Goal: Information Seeking & Learning: Check status

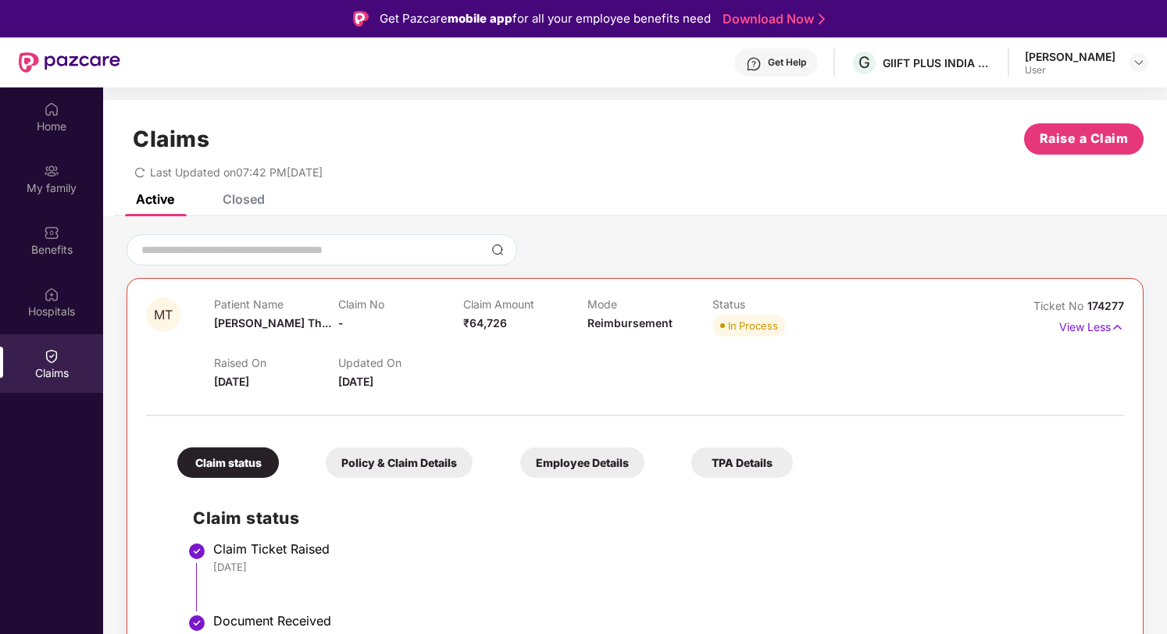
scroll to position [243, 0]
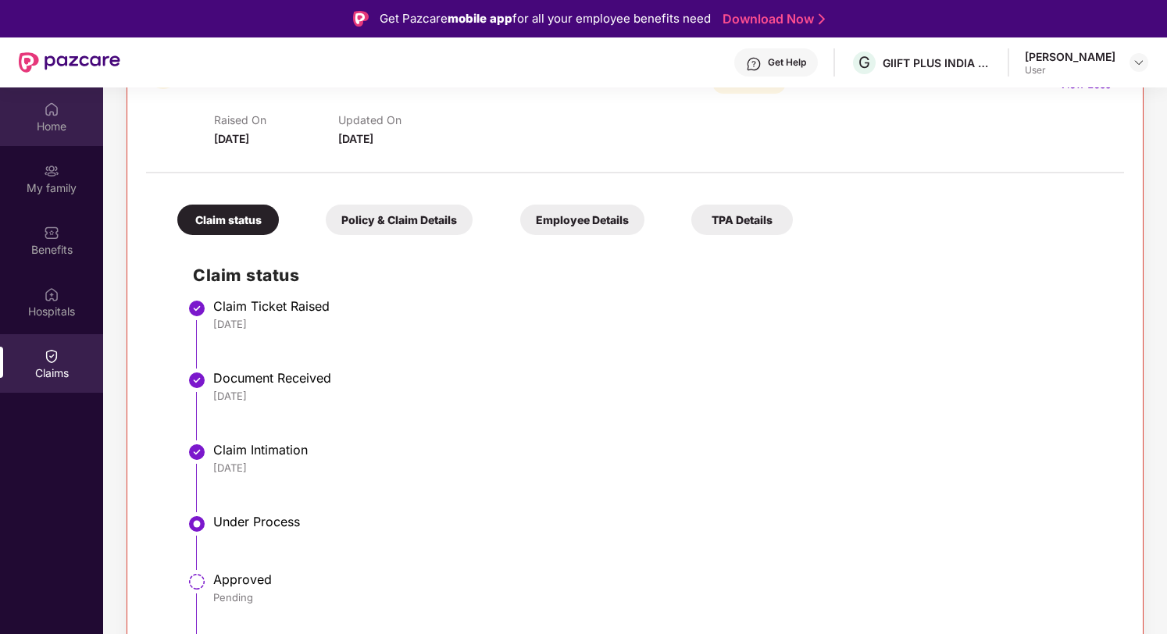
click at [39, 141] on div "Home" at bounding box center [51, 116] width 103 height 59
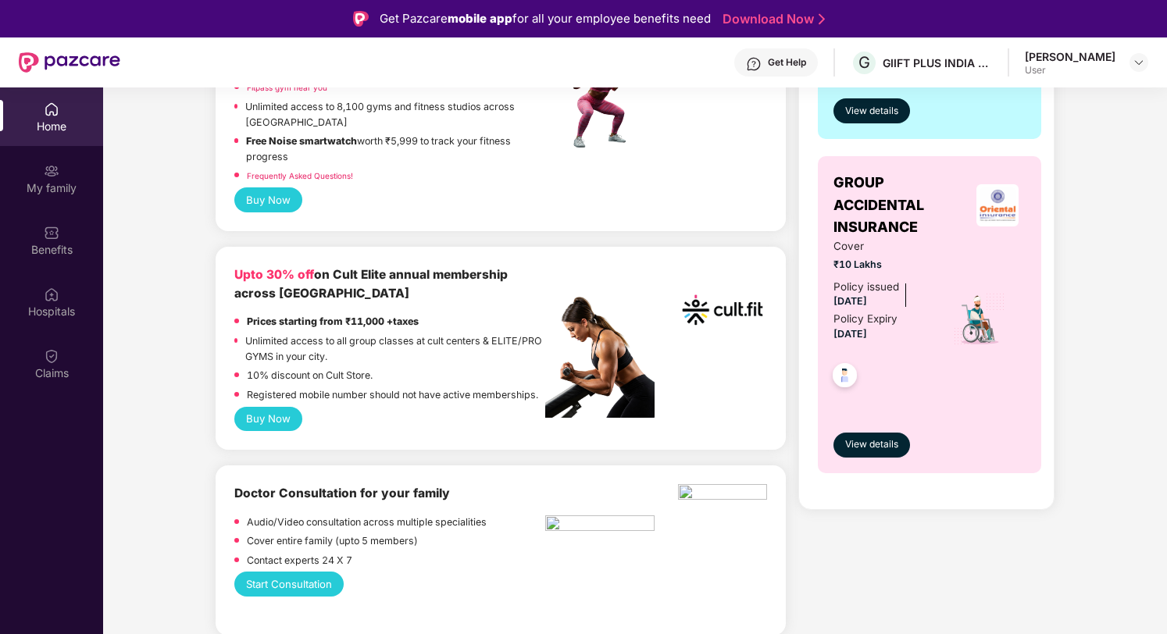
scroll to position [0, 0]
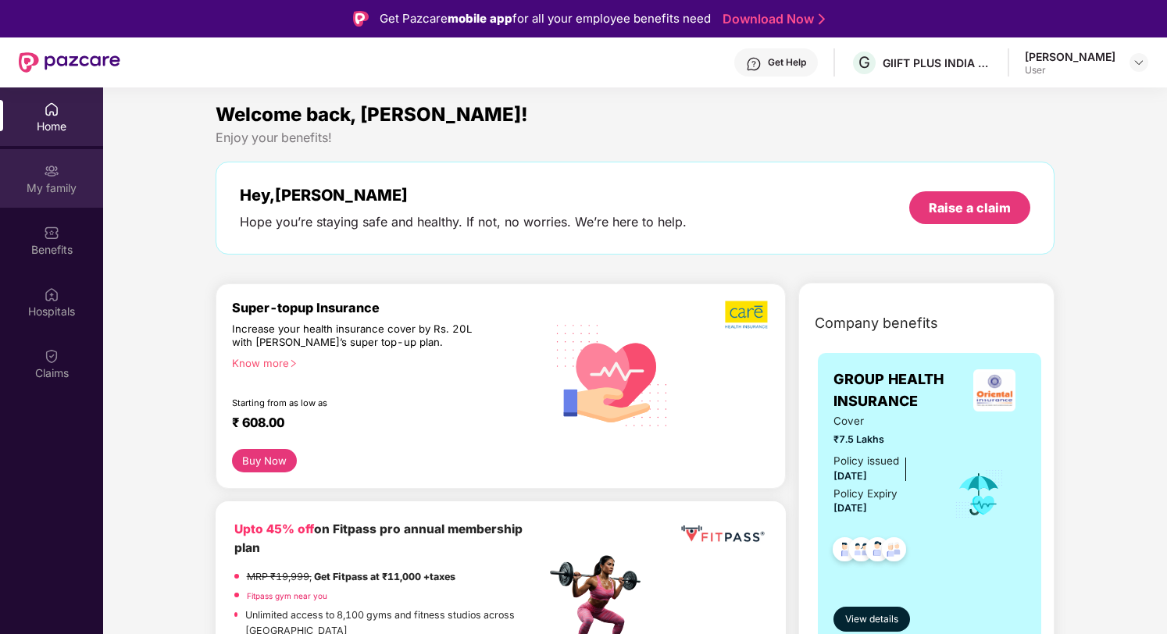
click at [63, 187] on div "My family" at bounding box center [51, 188] width 103 height 16
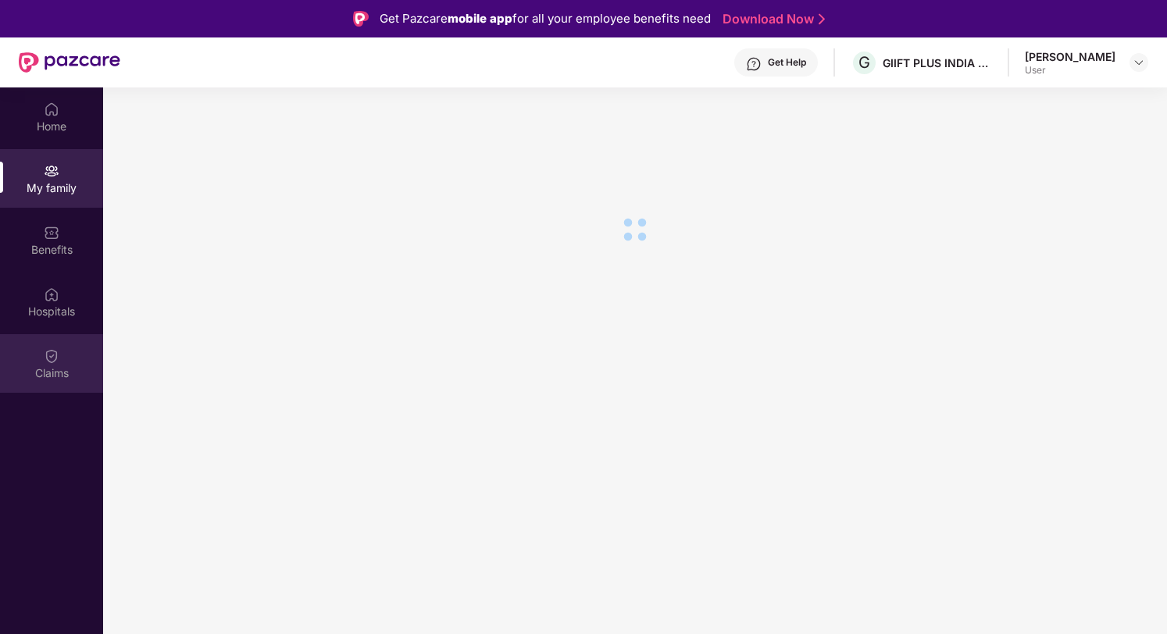
click at [88, 344] on div "Claims" at bounding box center [51, 363] width 103 height 59
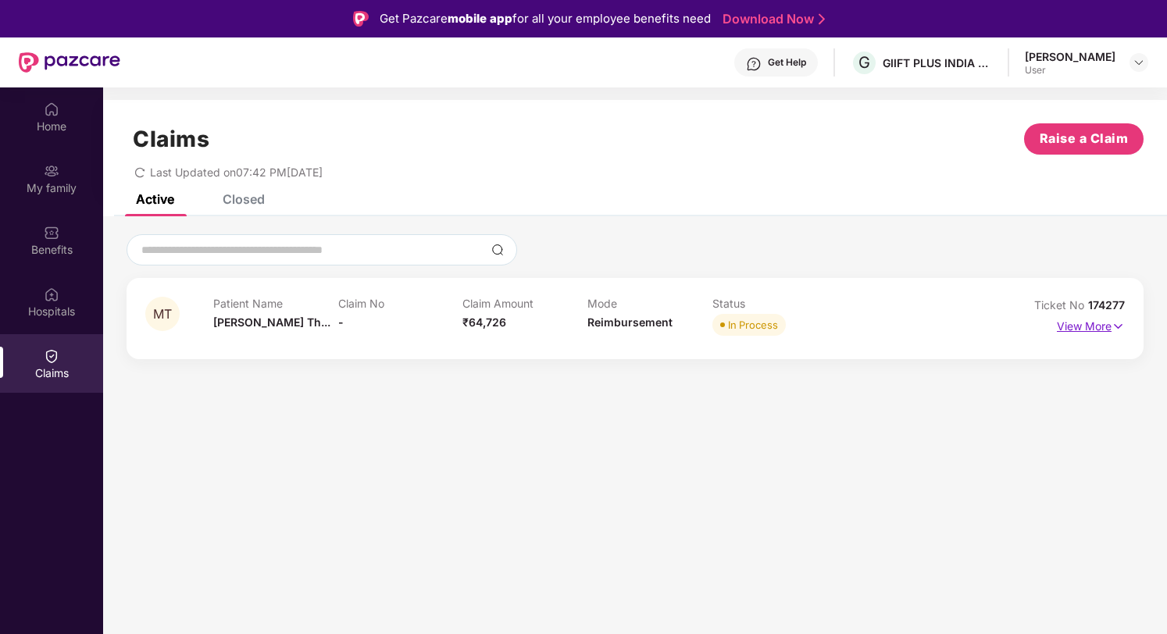
click at [1072, 331] on p "View More" at bounding box center [1091, 324] width 68 height 21
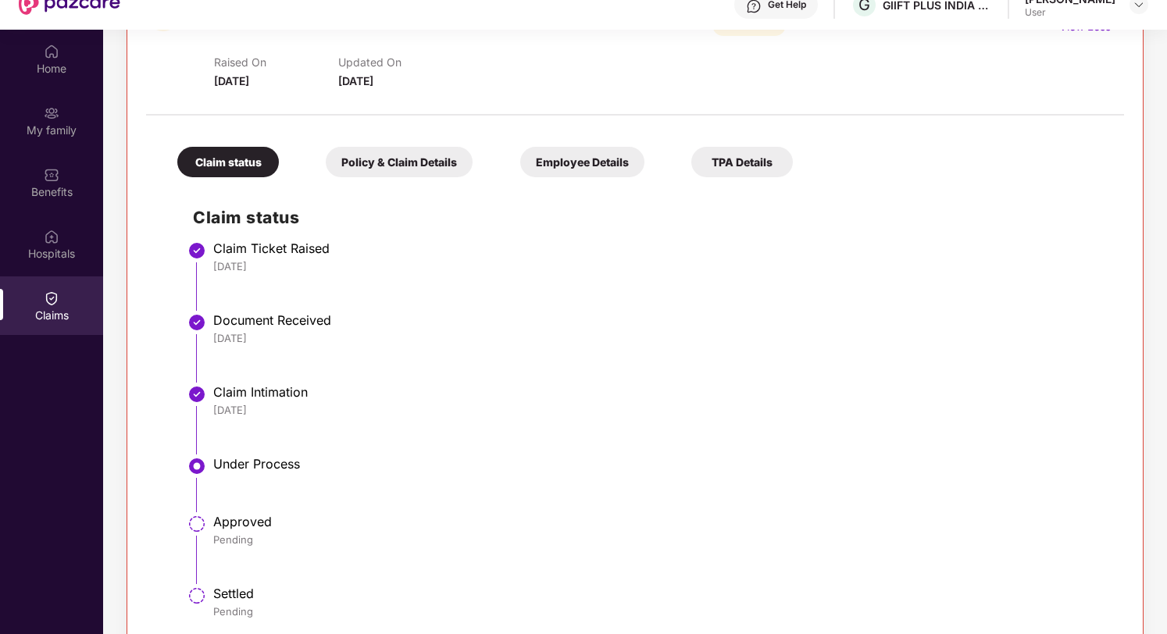
scroll to position [87, 0]
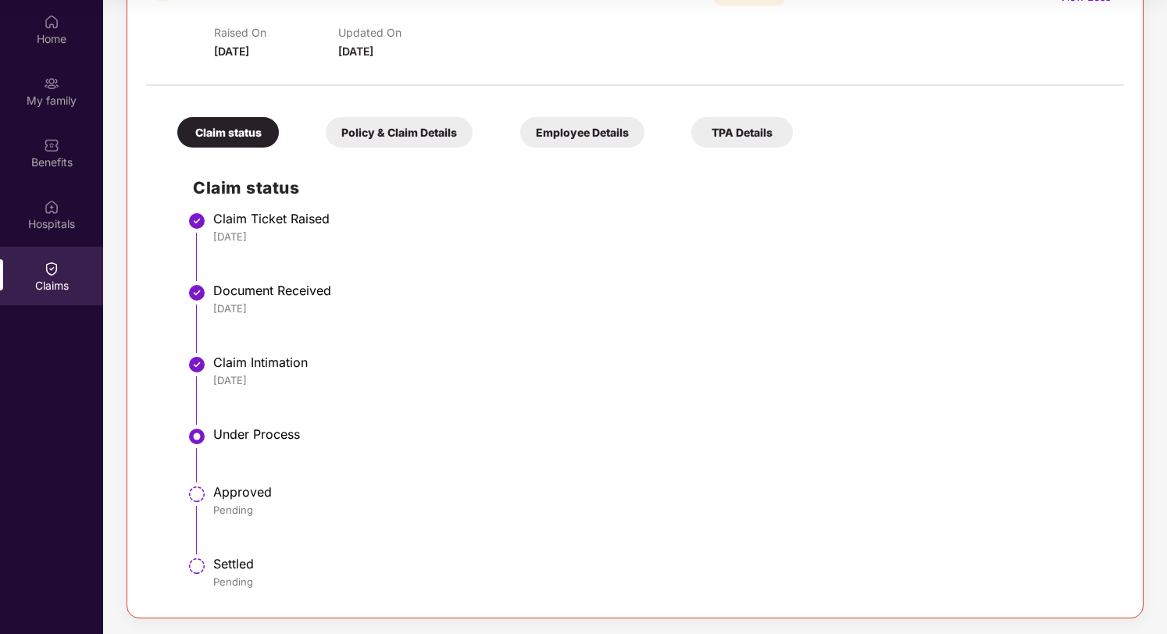
click at [408, 128] on div "Policy & Claim Details" at bounding box center [399, 132] width 147 height 30
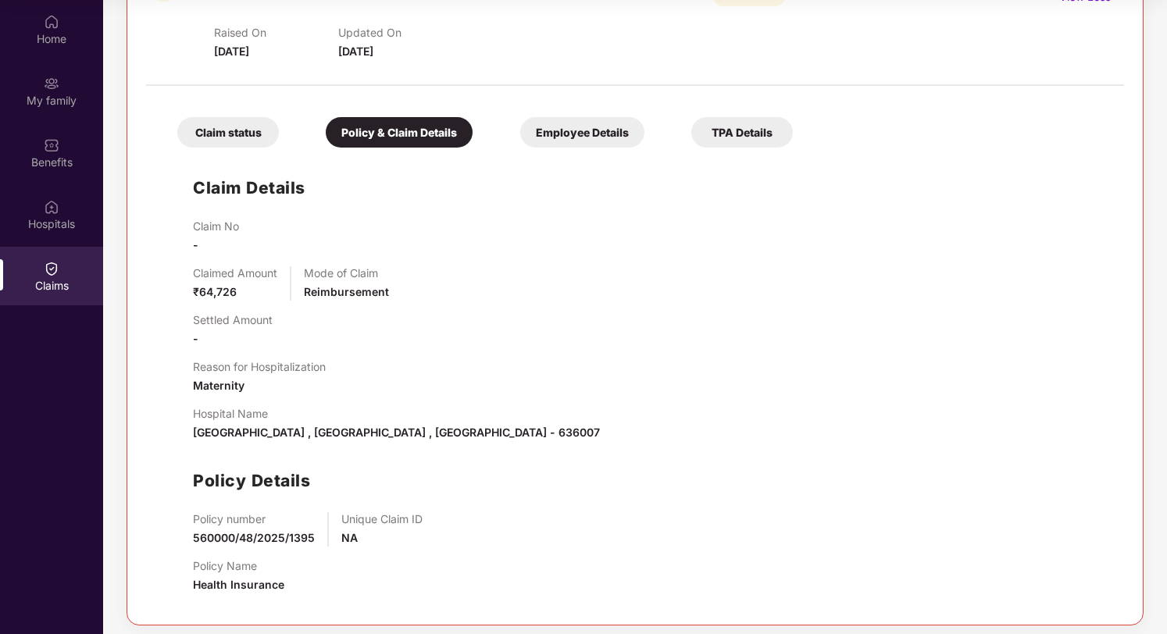
click at [620, 143] on div "Employee Details" at bounding box center [582, 132] width 124 height 30
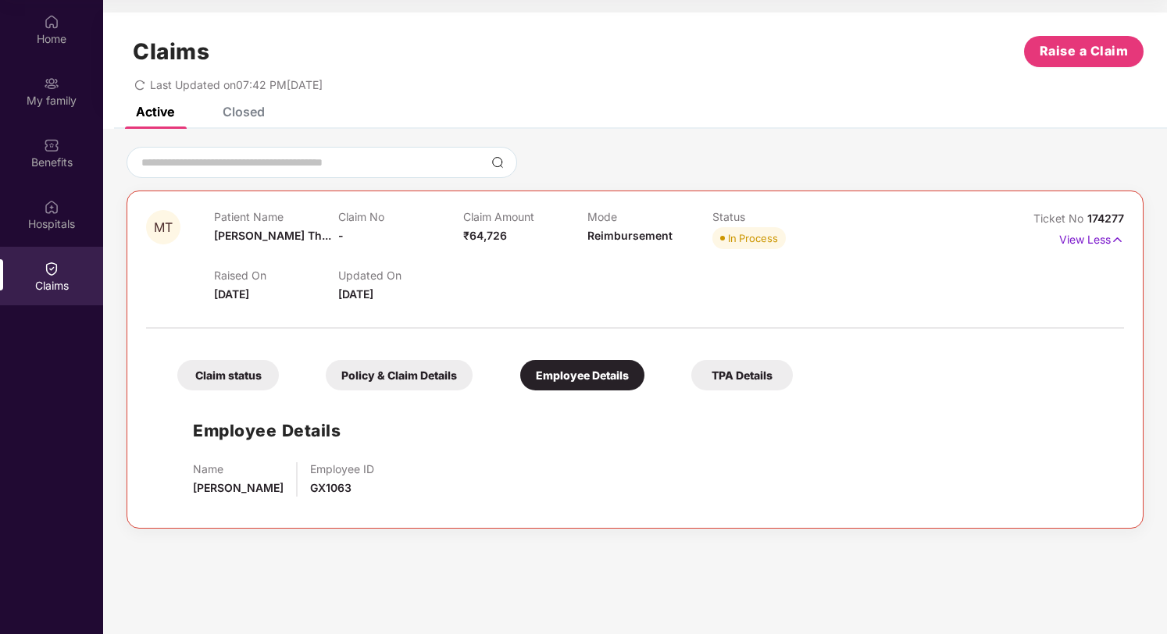
scroll to position [0, 0]
click at [434, 380] on div "Policy & Claim Details" at bounding box center [399, 375] width 147 height 30
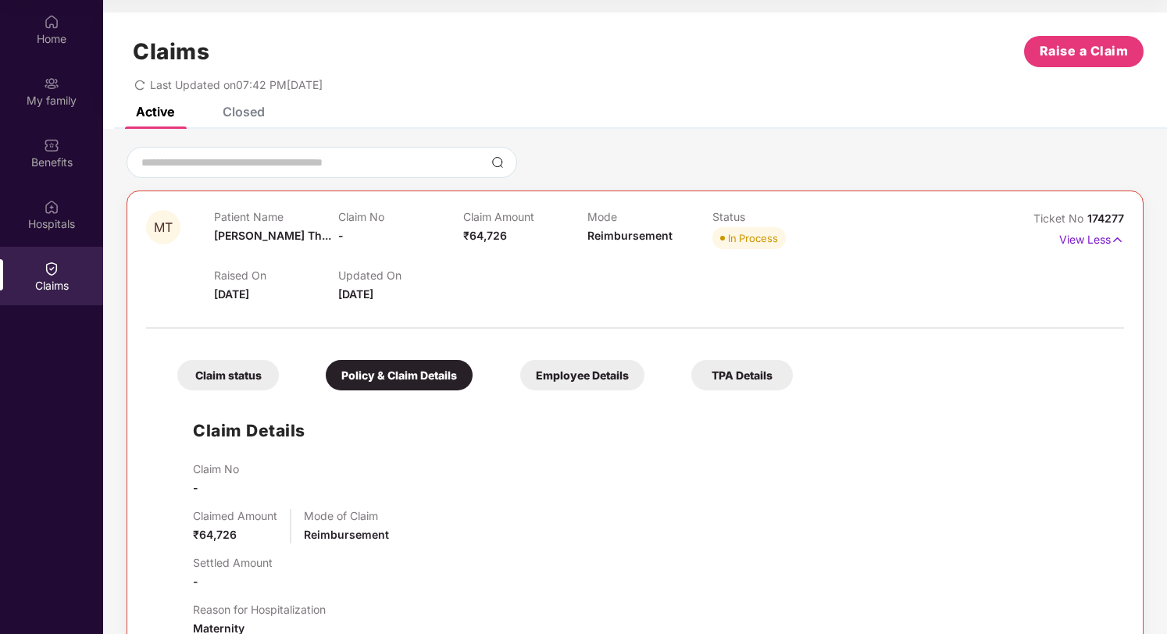
click at [257, 382] on div "Claim status" at bounding box center [228, 375] width 102 height 30
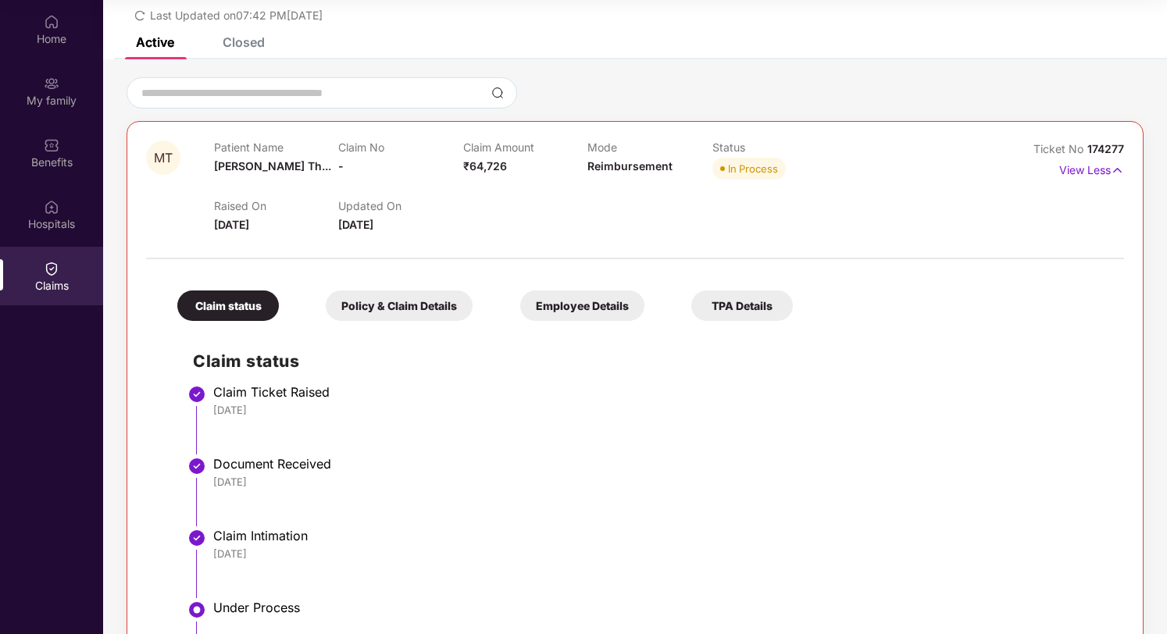
scroll to position [87, 0]
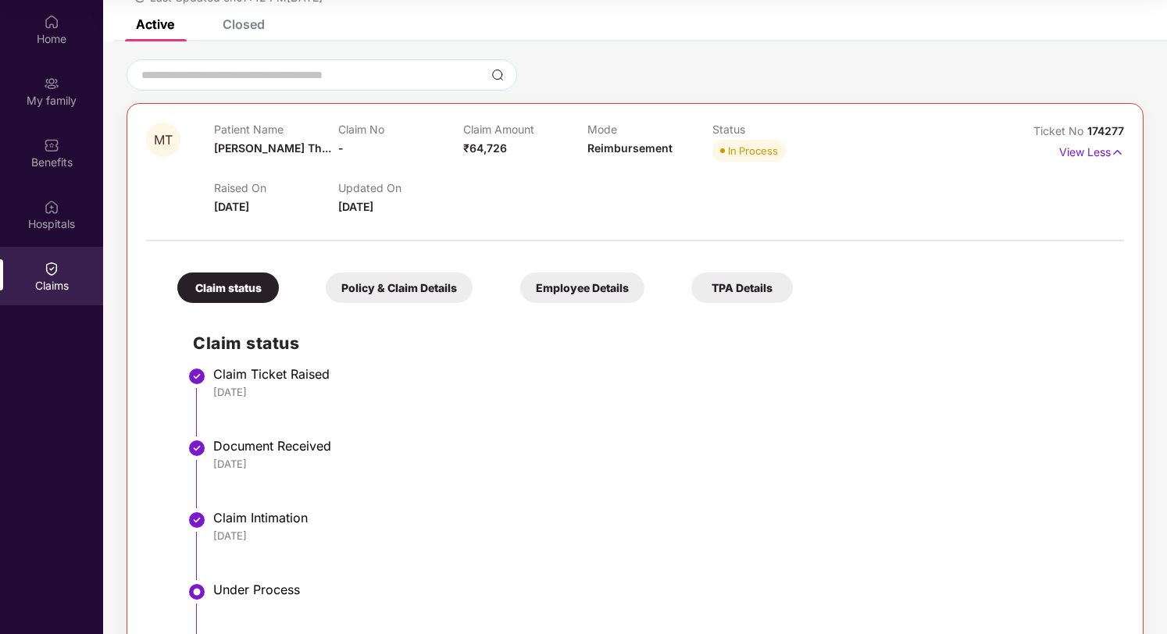
click at [709, 291] on div "TPA Details" at bounding box center [742, 288] width 102 height 30
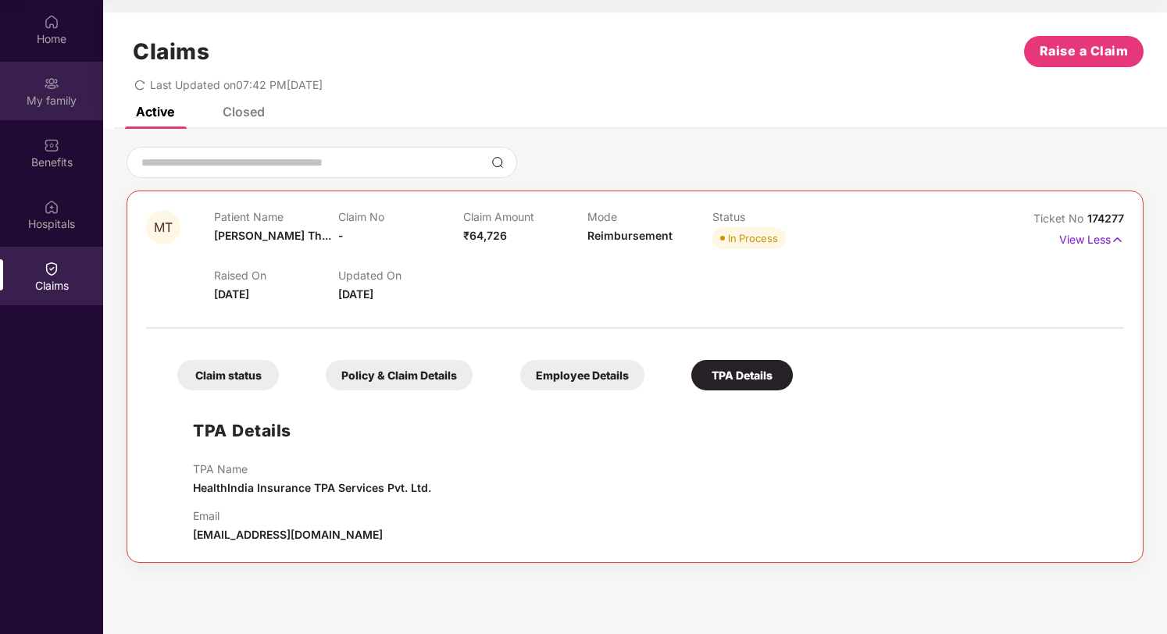
click at [48, 82] on img at bounding box center [52, 84] width 16 height 16
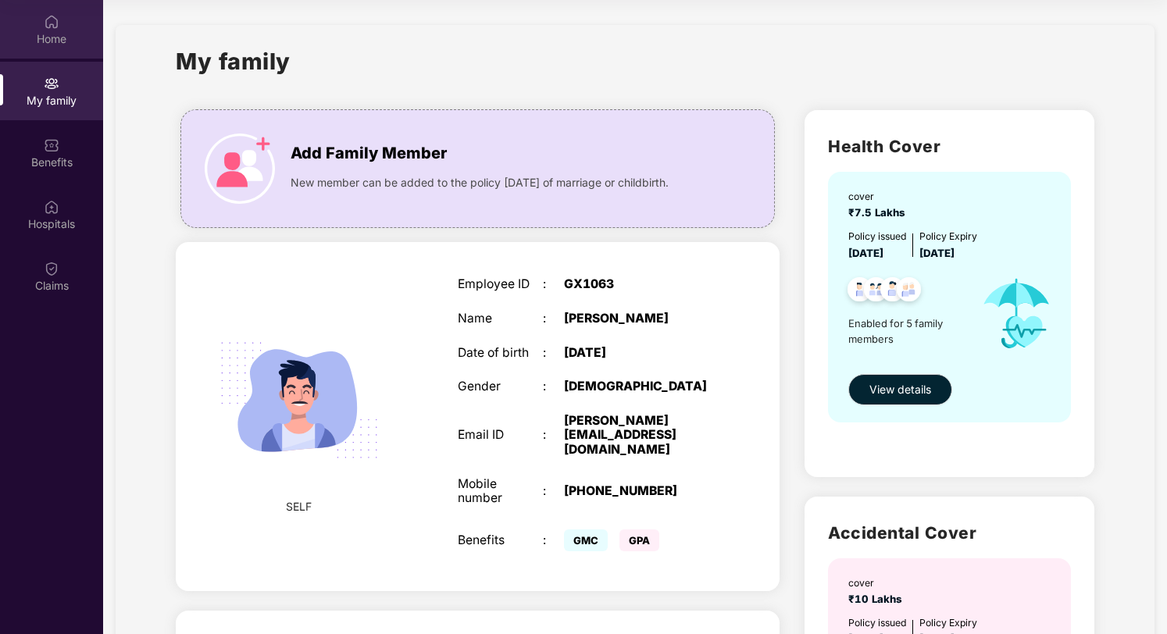
click at [48, 51] on div "Home" at bounding box center [51, 29] width 103 height 59
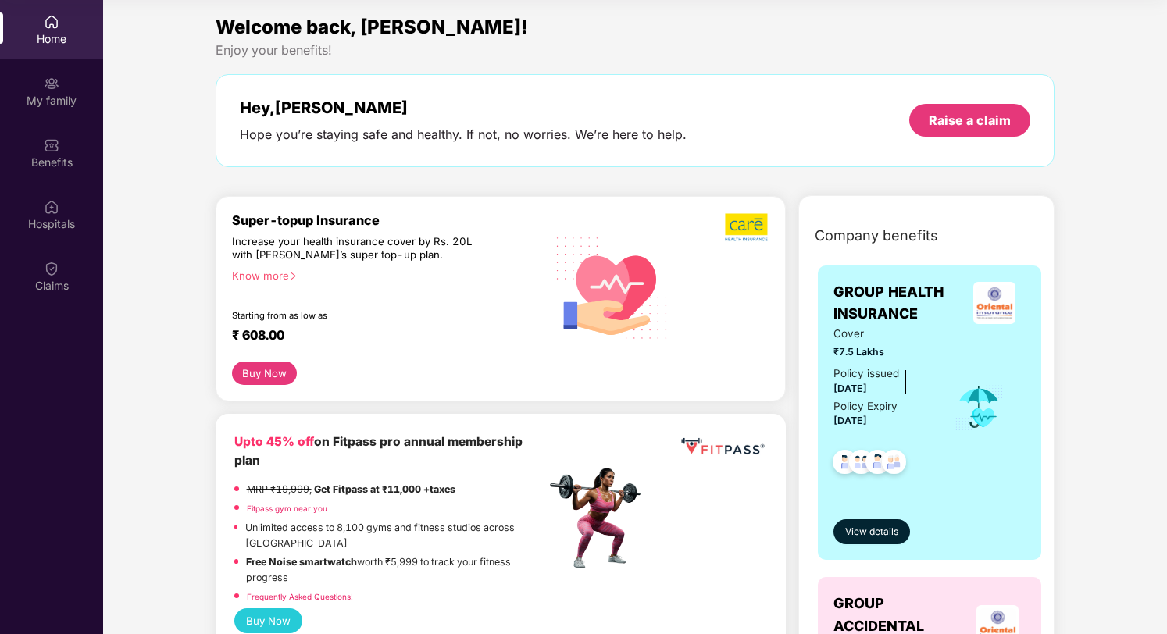
click at [320, 59] on div "Welcome back, [PERSON_NAME]! Enjoy your benefits! Hey, [PERSON_NAME] Hope you’r…" at bounding box center [635, 97] width 852 height 170
click at [319, 56] on div "Enjoy your benefits!" at bounding box center [636, 50] width 840 height 16
